Goal: Transaction & Acquisition: Purchase product/service

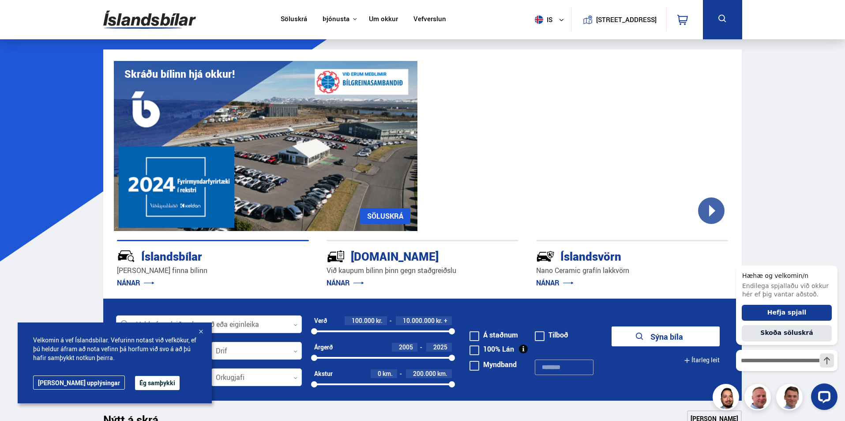
click at [506, 335] on label "Á staðnum" at bounding box center [494, 334] width 49 height 7
click at [675, 336] on button "Sýna 162 bíla" at bounding box center [666, 336] width 108 height 20
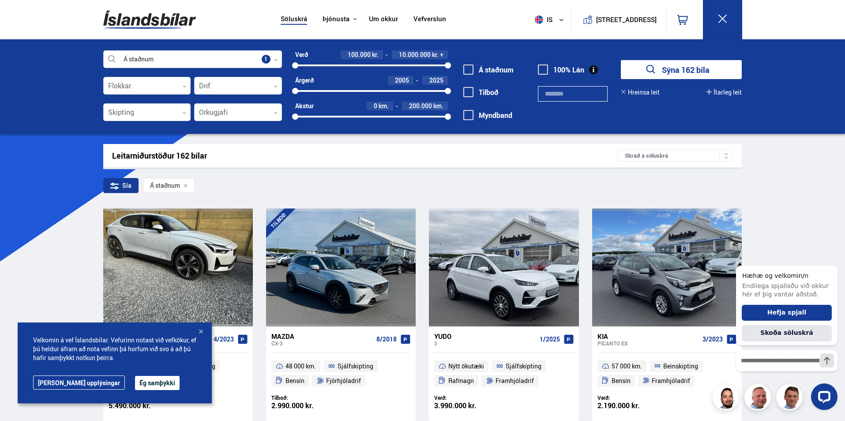
click at [144, 388] on button "Ég samþykki" at bounding box center [157, 383] width 45 height 14
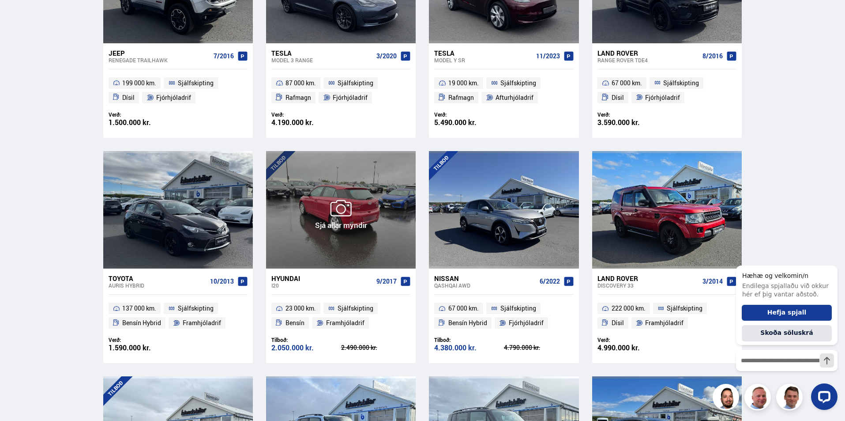
scroll to position [441, 0]
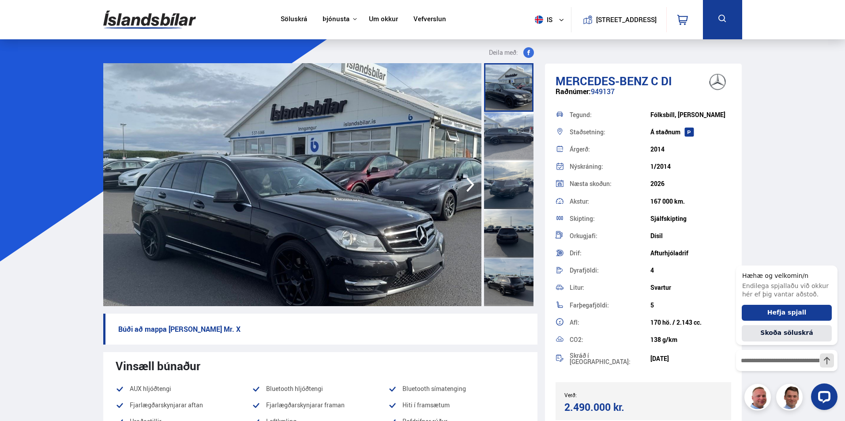
click at [352, 224] on img at bounding box center [292, 184] width 378 height 243
